Goal: Transaction & Acquisition: Obtain resource

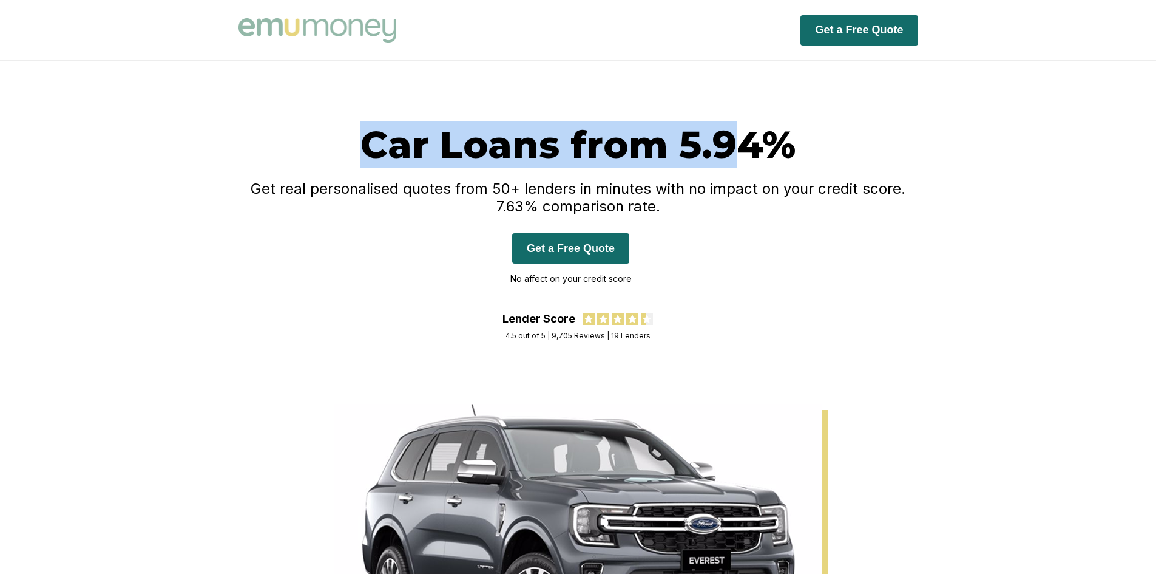
drag, startPoint x: 401, startPoint y: 163, endPoint x: 746, endPoint y: 175, distance: 345.6
click at [746, 174] on div "Car Loans from 5.94% Get real personalised quotes from 50+ lenders in minutes w…" at bounding box center [578, 232] width 728 height 222
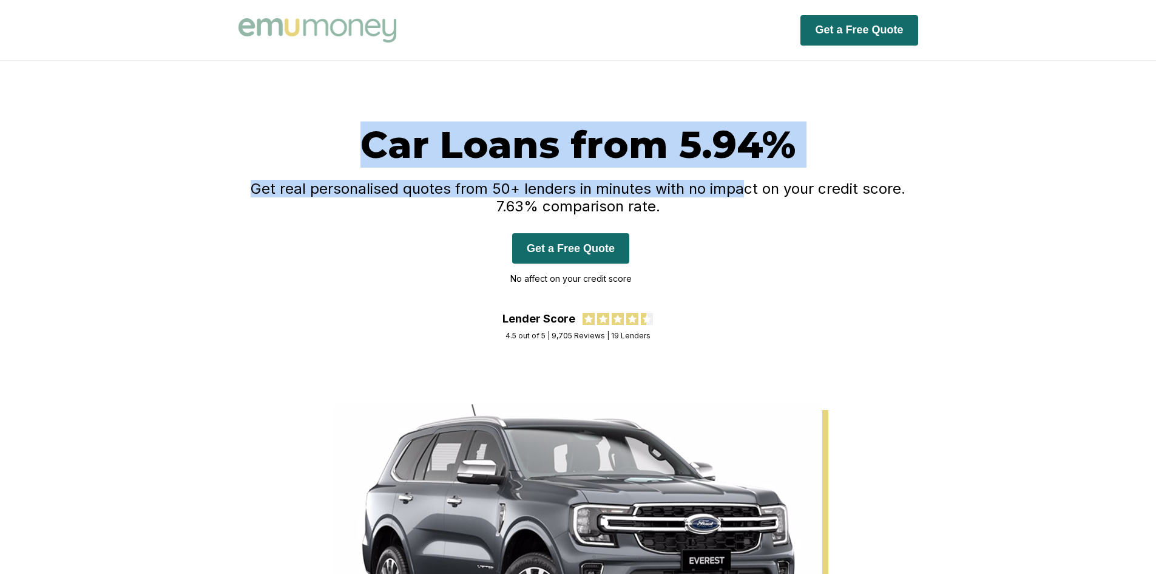
click at [746, 175] on div "Car Loans from 5.94% Get real personalised quotes from 50+ lenders in minutes w…" at bounding box center [579, 216] width 680 height 191
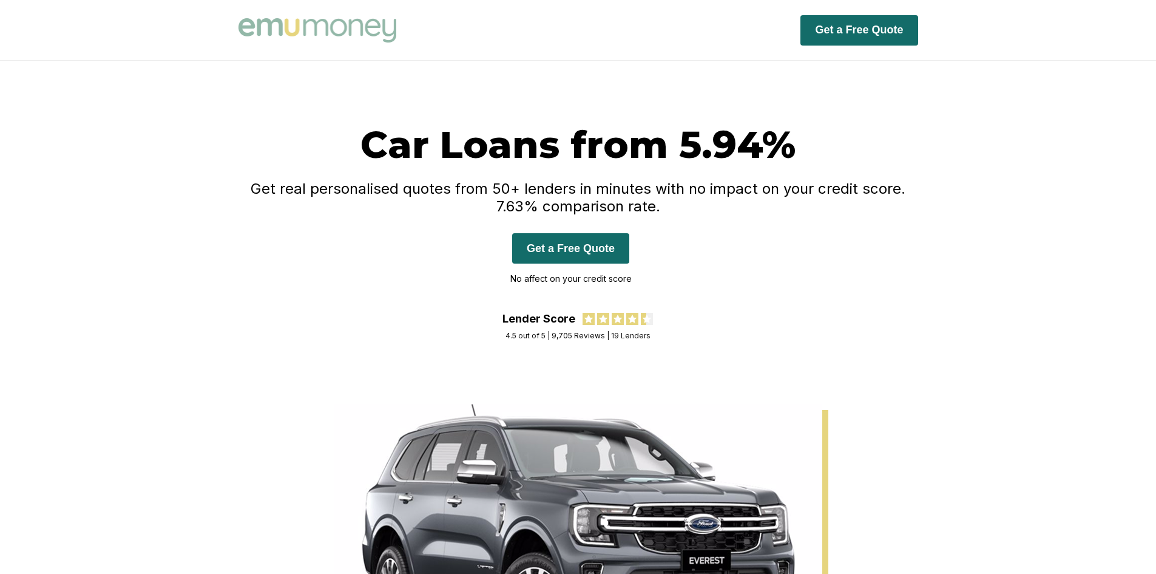
click at [745, 197] on h4 "Get real personalised quotes from 50+ lenders in minutes with no impact on your…" at bounding box center [579, 197] width 680 height 35
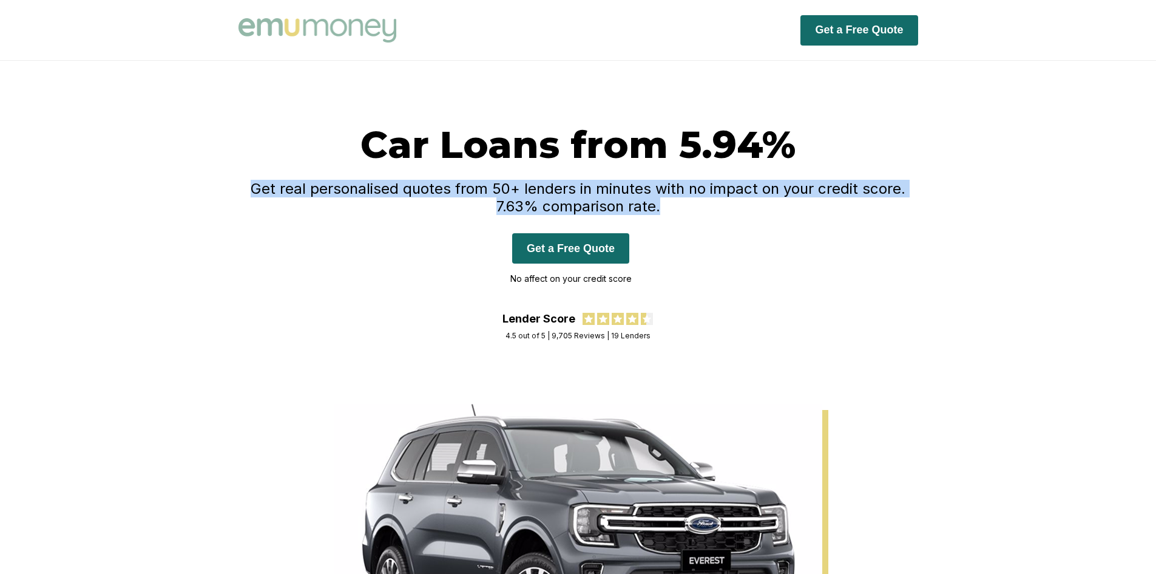
click at [745, 197] on h4 "Get real personalised quotes from 50+ lenders in minutes with no impact on your…" at bounding box center [579, 197] width 680 height 35
click at [664, 206] on h4 "Get real personalised quotes from 50+ lenders in minutes with no impact on your…" at bounding box center [579, 197] width 680 height 35
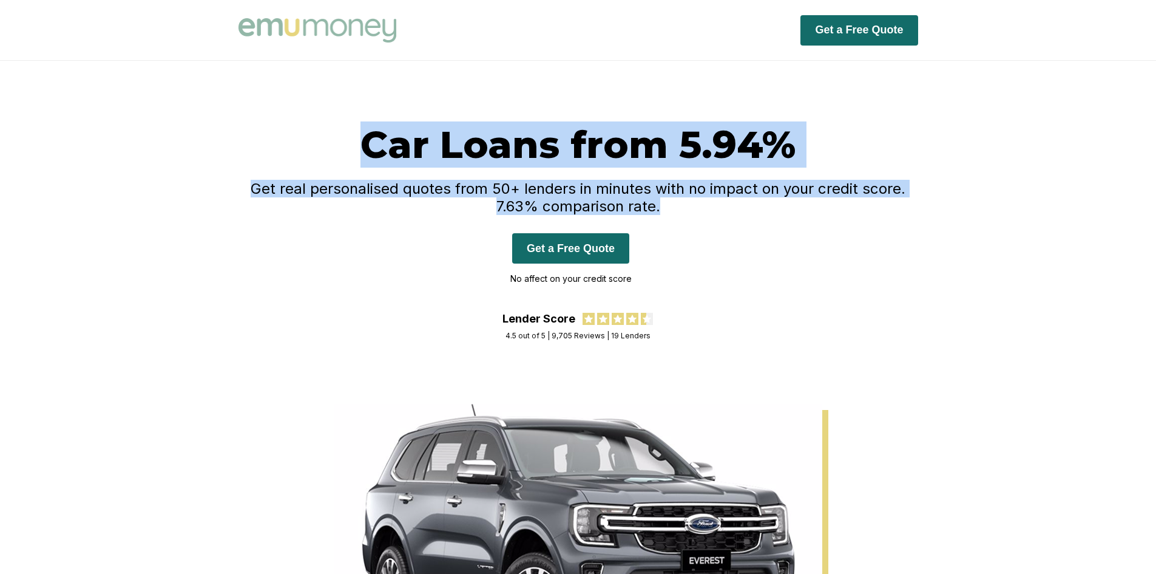
drag, startPoint x: 681, startPoint y: 207, endPoint x: 191, endPoint y: 137, distance: 494.8
click at [191, 137] on div "Car Loans from 5.94% Get real personalised quotes from 50+ lenders in minutes w…" at bounding box center [578, 232] width 1156 height 343
click at [295, 126] on h1 "Car Loans from 5.94%" at bounding box center [579, 144] width 680 height 46
drag, startPoint x: 293, startPoint y: 126, endPoint x: 730, endPoint y: 202, distance: 443.0
click at [730, 202] on div "Car Loans from 5.94% Get real personalised quotes from 50+ lenders in minutes w…" at bounding box center [579, 216] width 680 height 191
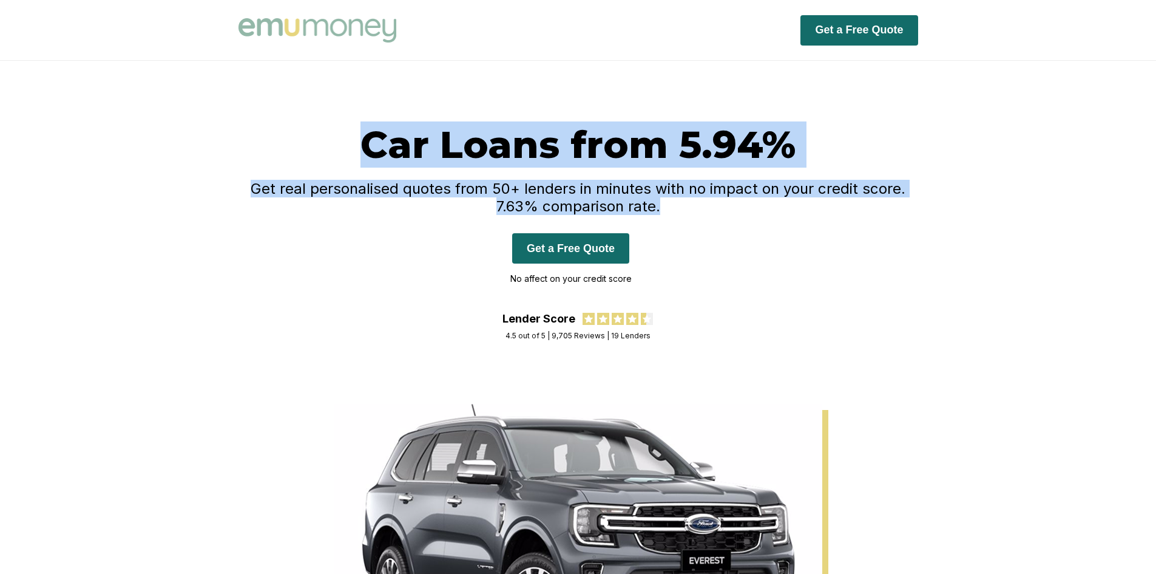
click at [730, 202] on h4 "Get real personalised quotes from 50+ lenders in minutes with no impact on your…" at bounding box center [579, 197] width 680 height 35
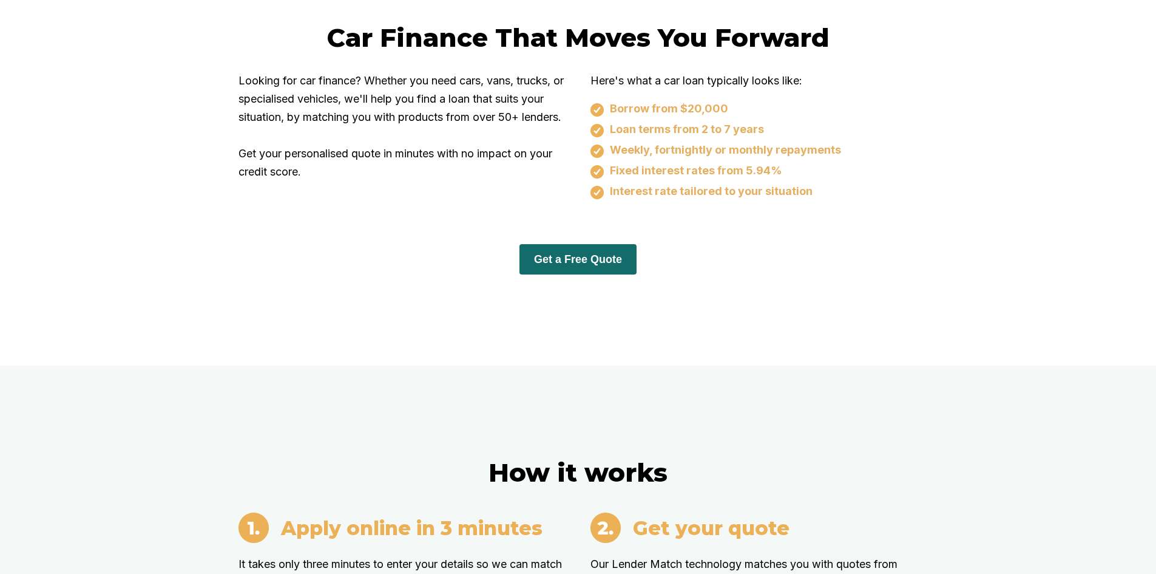
scroll to position [595, 0]
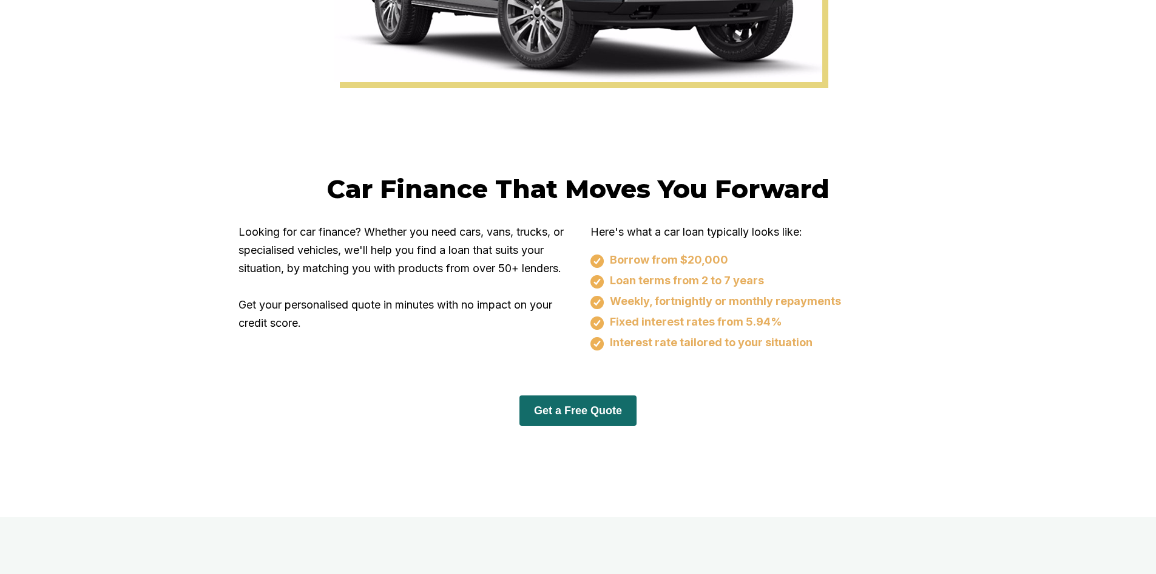
click at [575, 408] on button "Get a Free Quote" at bounding box center [578, 410] width 117 height 30
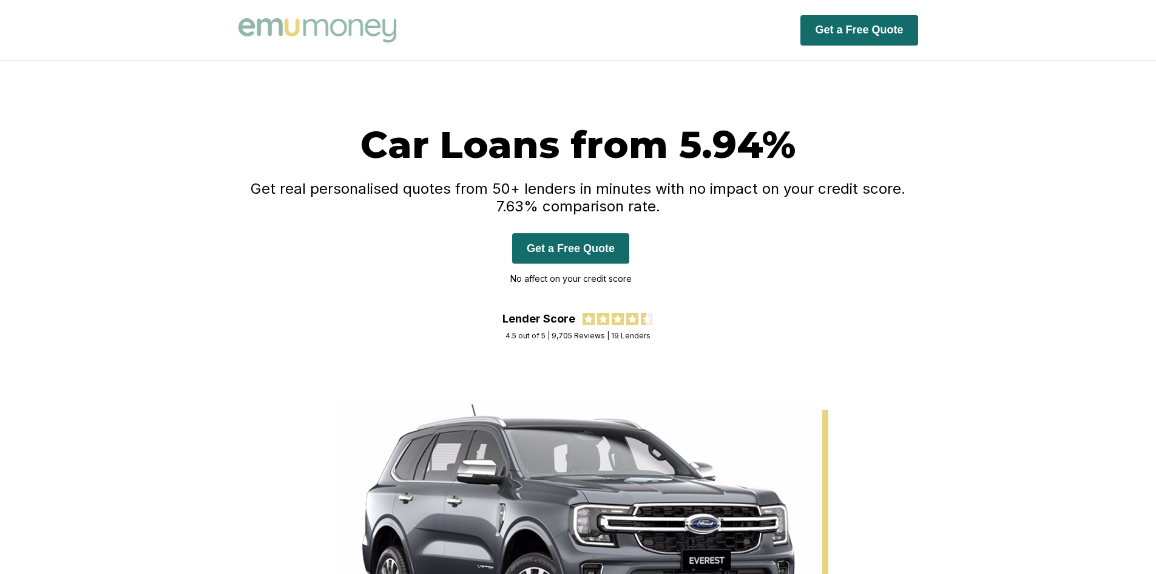
click at [897, 28] on button "Get a Free Quote" at bounding box center [859, 30] width 117 height 30
